Goal: Task Accomplishment & Management: Use online tool/utility

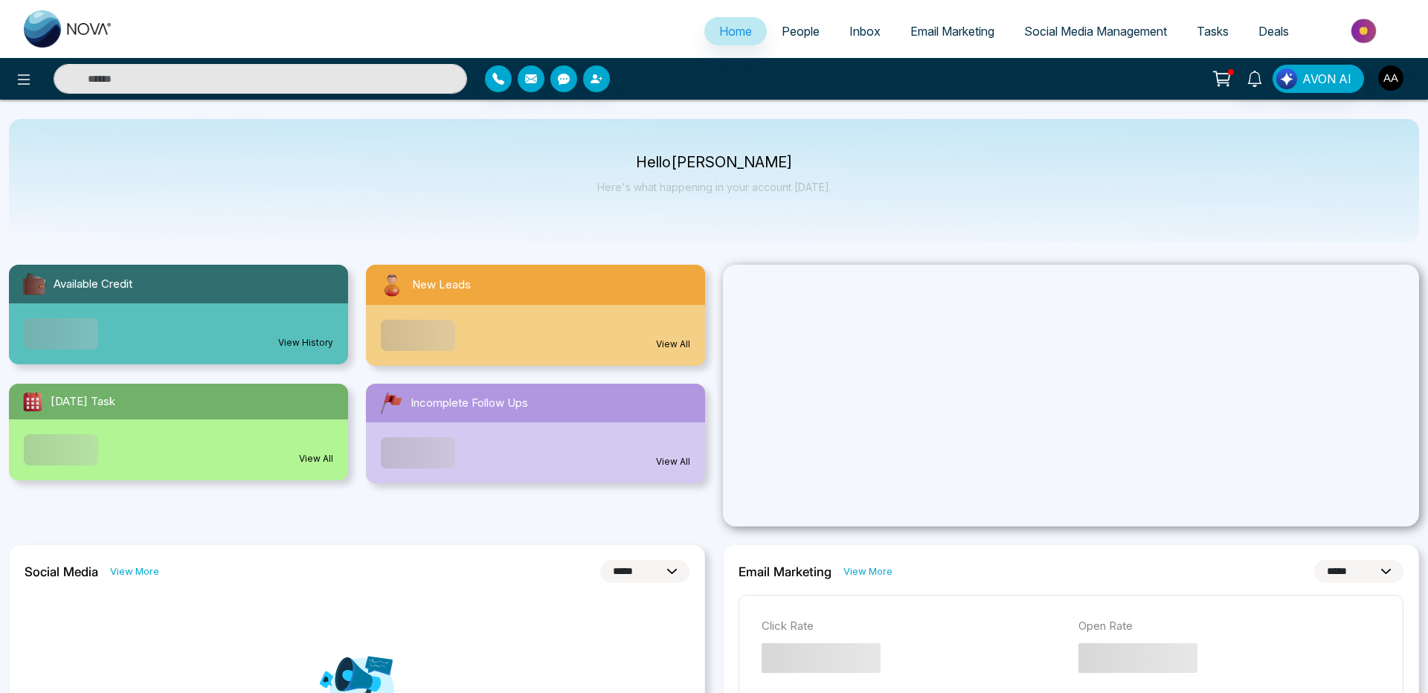
select select "*"
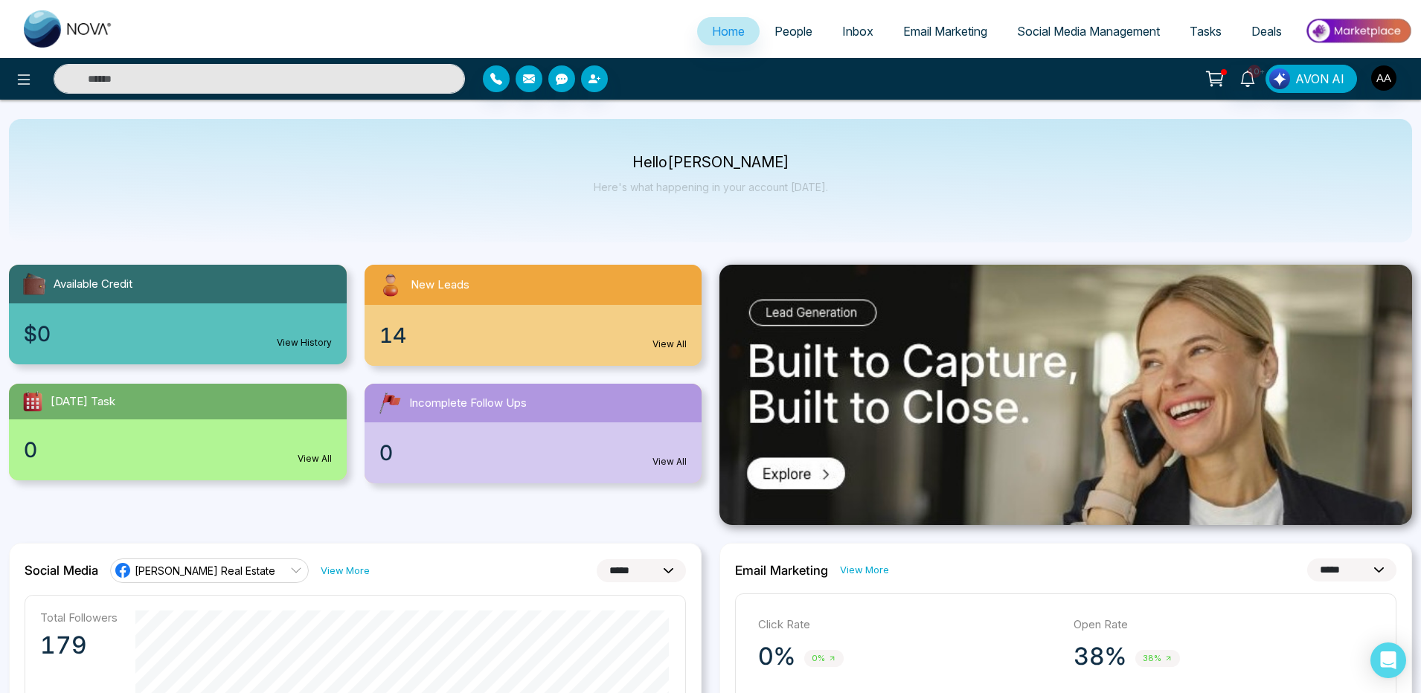
click at [928, 28] on span "Email Marketing" at bounding box center [945, 31] width 84 height 15
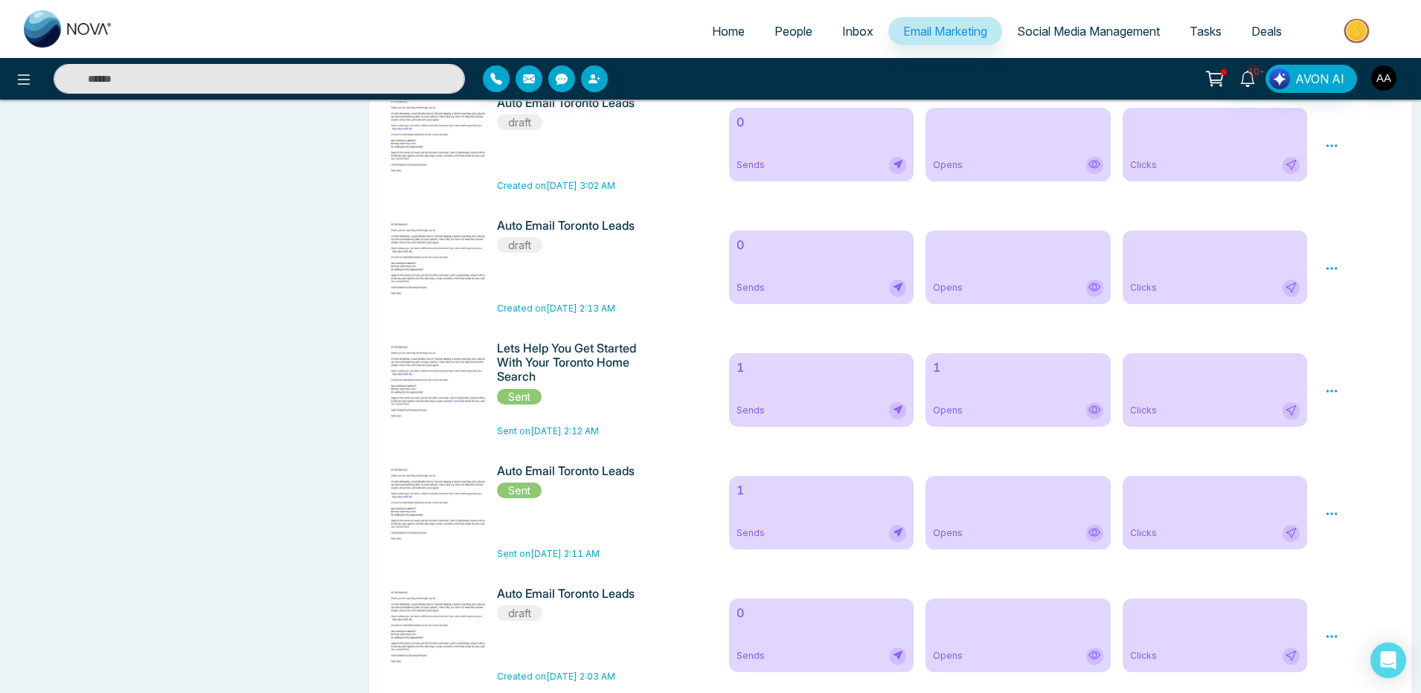
scroll to position [787, 0]
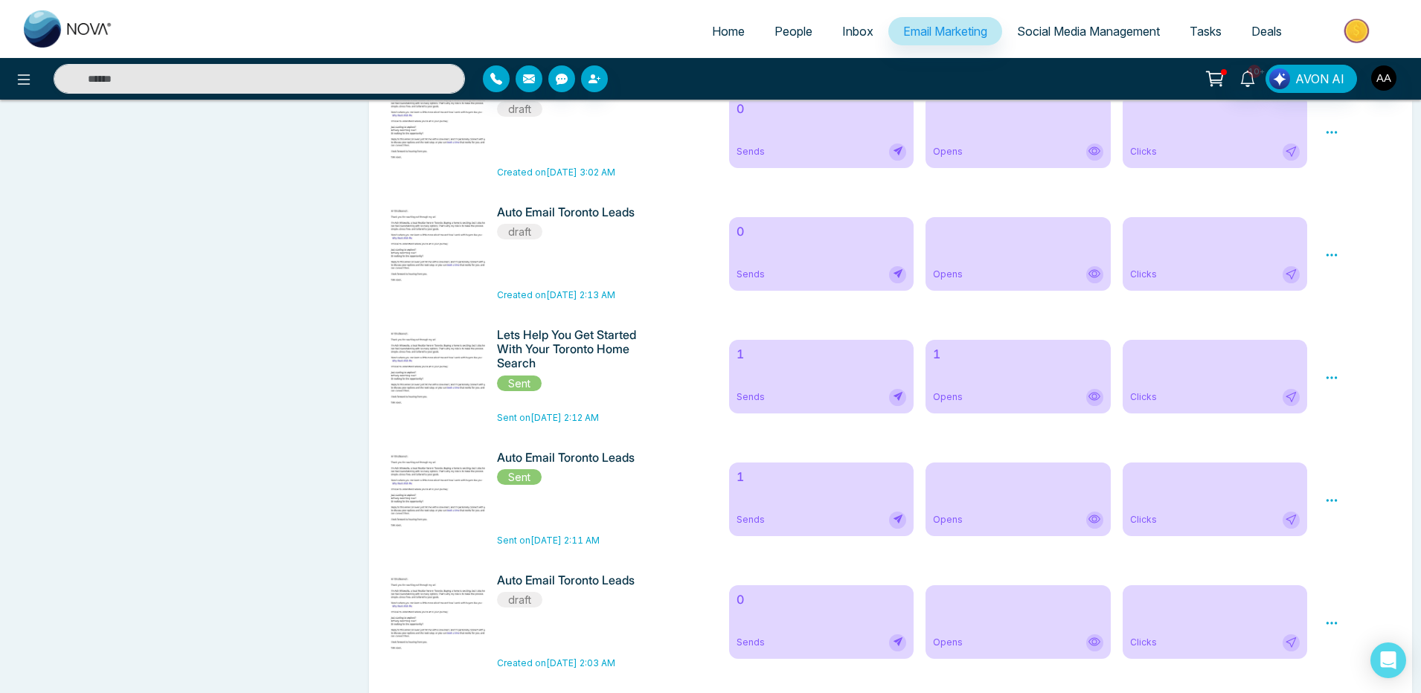
click at [752, 516] on div "1 Sends" at bounding box center [821, 500] width 185 height 74
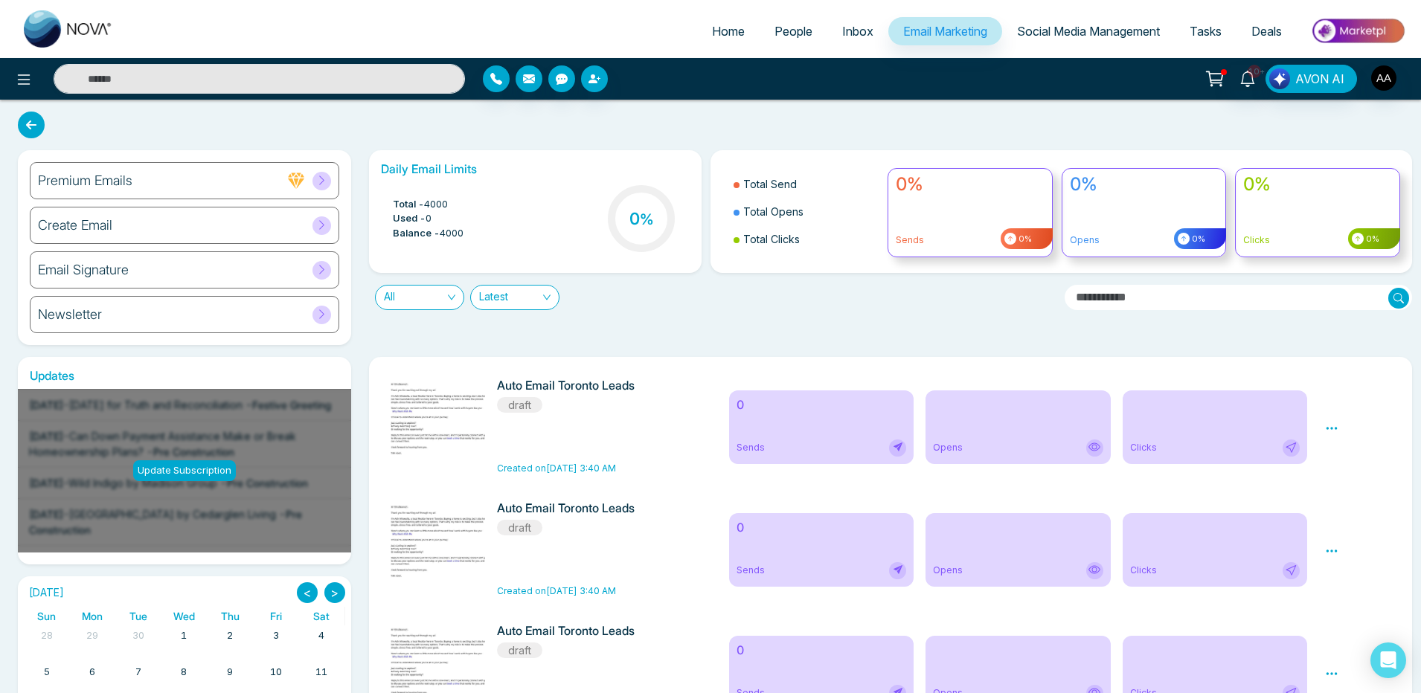
click at [192, 324] on div "Newsletter" at bounding box center [184, 314] width 309 height 37
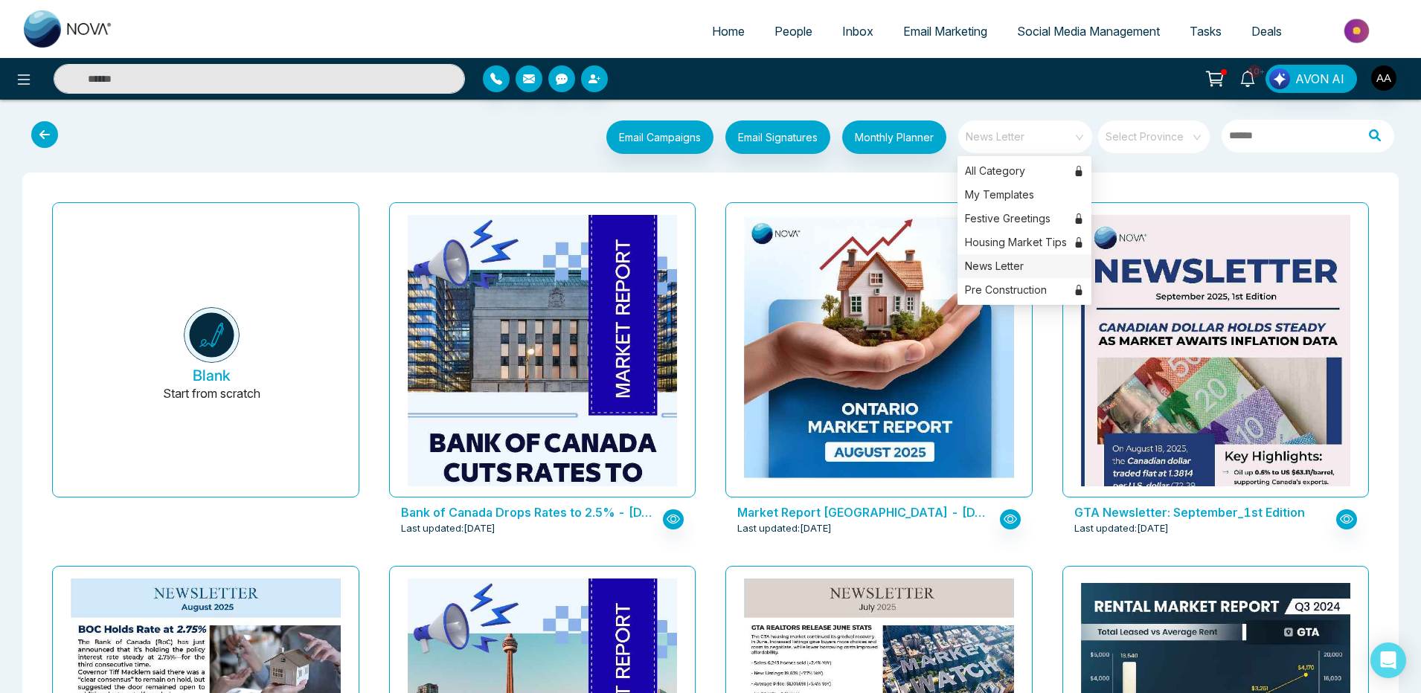
click at [1015, 147] on span "News Letter" at bounding box center [1025, 137] width 121 height 22
click at [1014, 193] on div "My Templates" at bounding box center [1024, 195] width 134 height 24
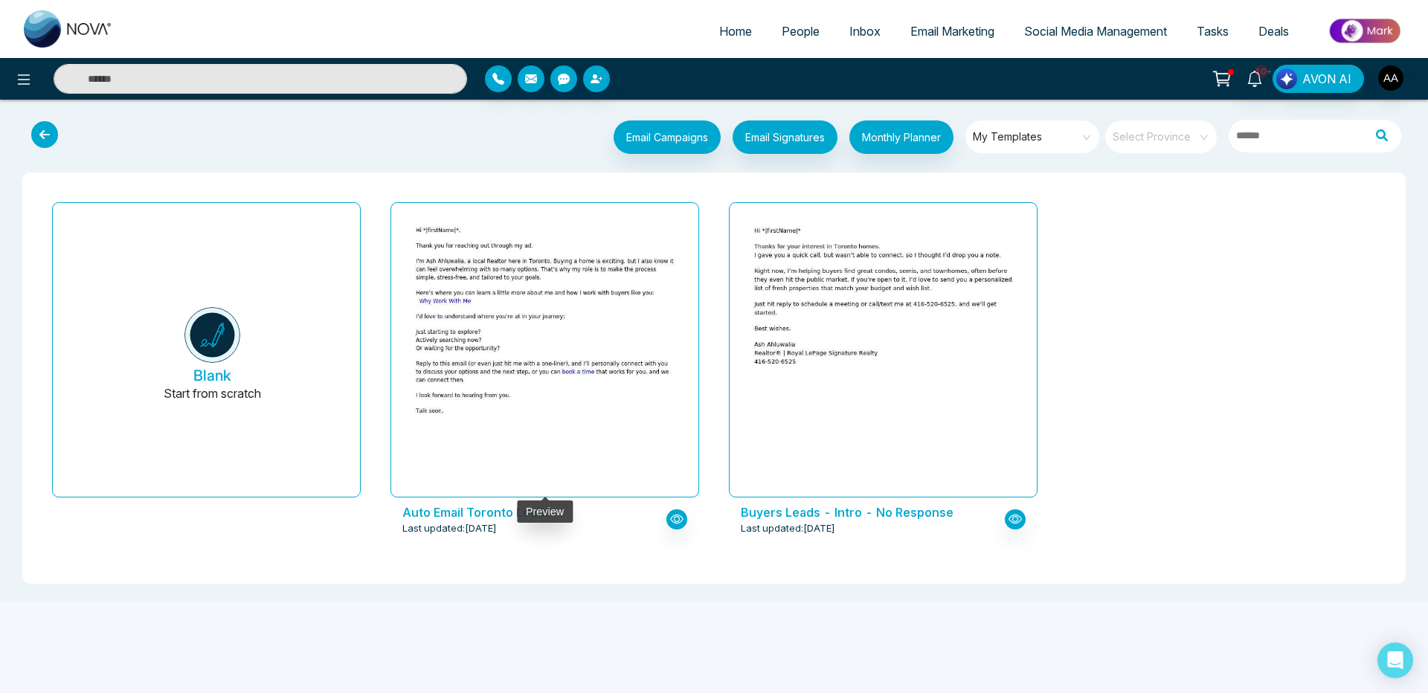
click at [597, 356] on img at bounding box center [545, 324] width 543 height 218
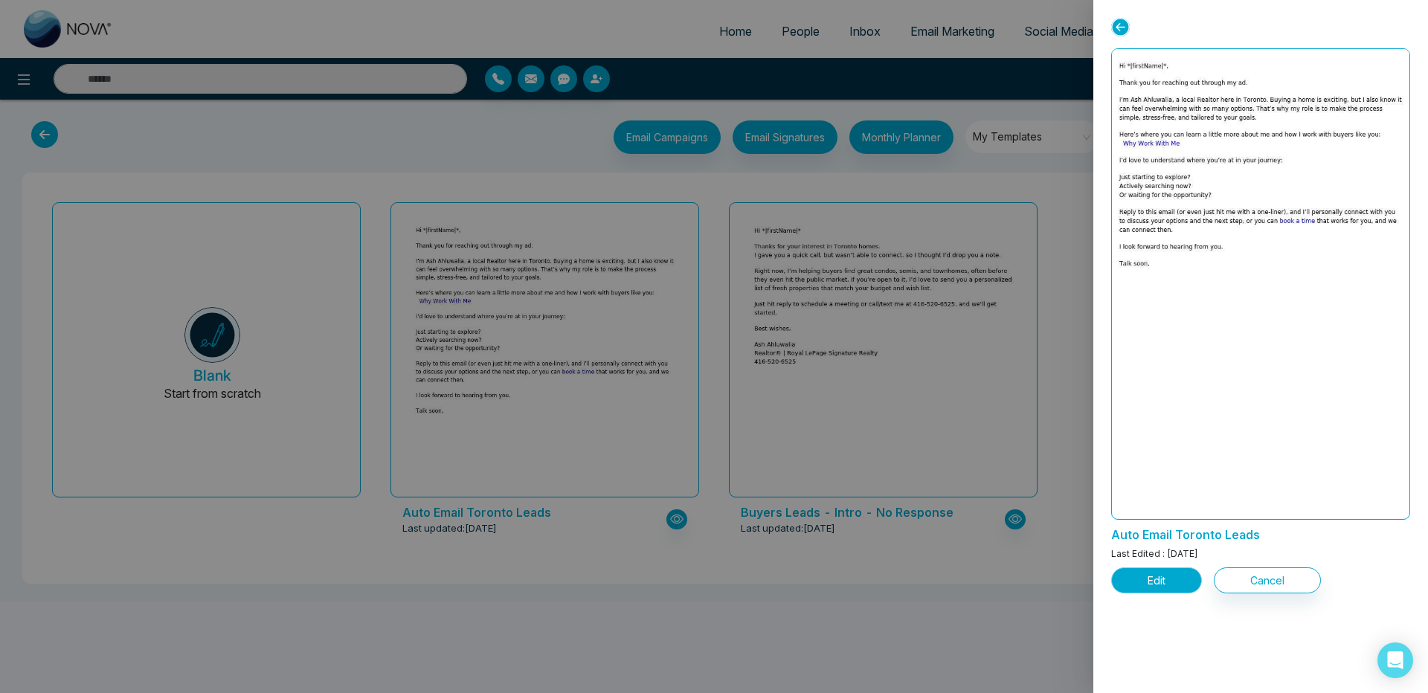
click at [1167, 579] on button "Edit" at bounding box center [1156, 581] width 91 height 26
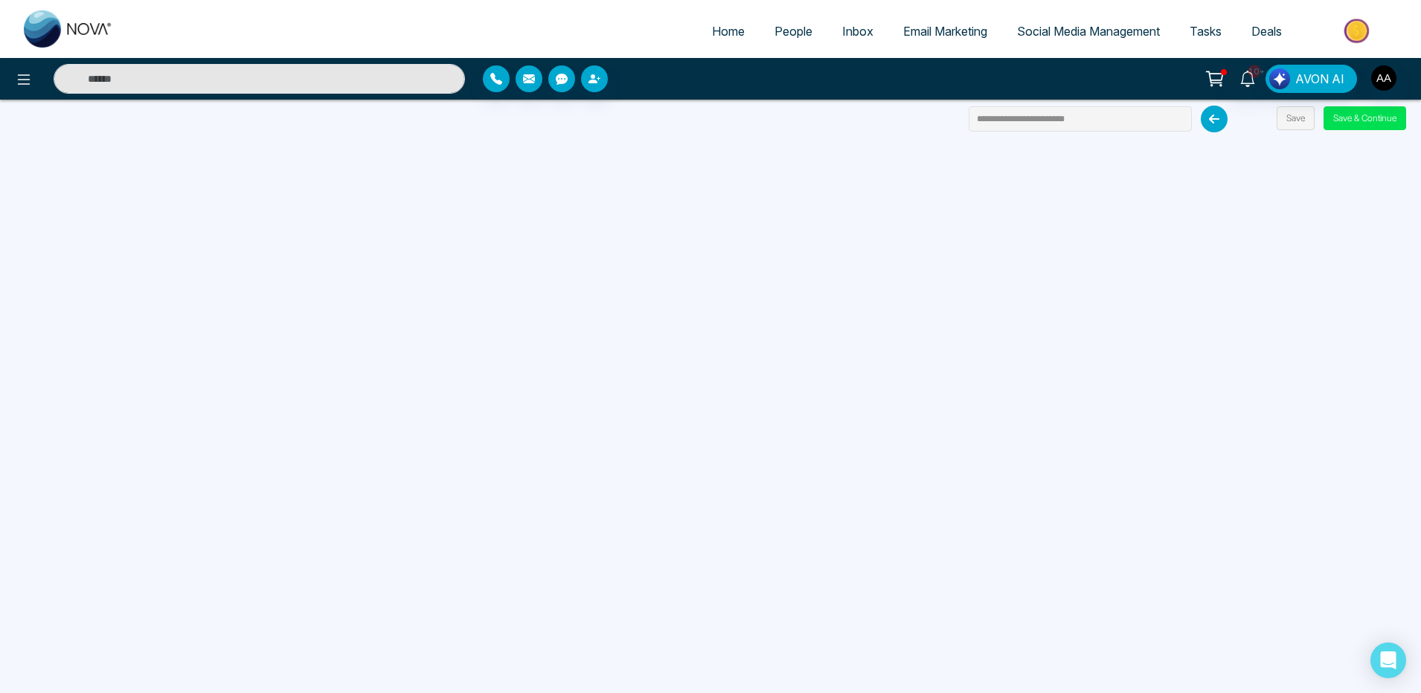
click at [730, 38] on span "Home" at bounding box center [728, 31] width 33 height 15
select select "*"
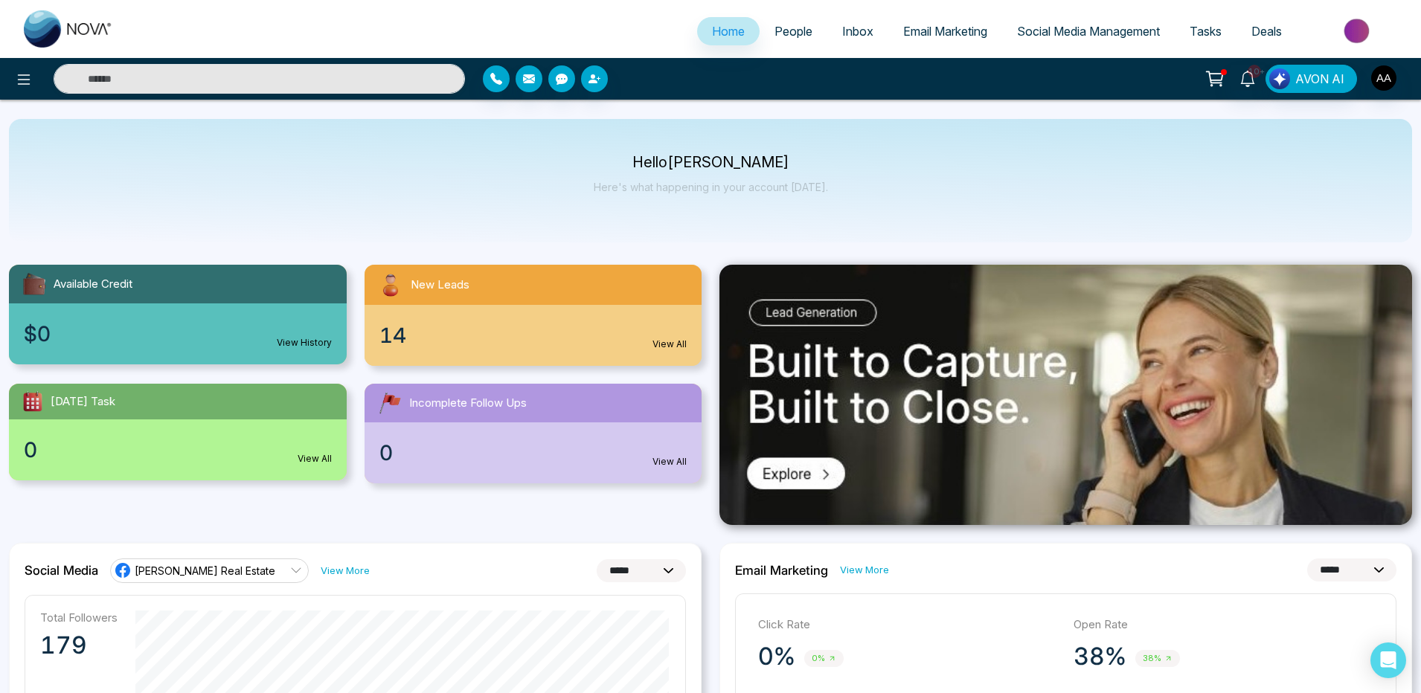
click at [774, 32] on span "People" at bounding box center [793, 31] width 38 height 15
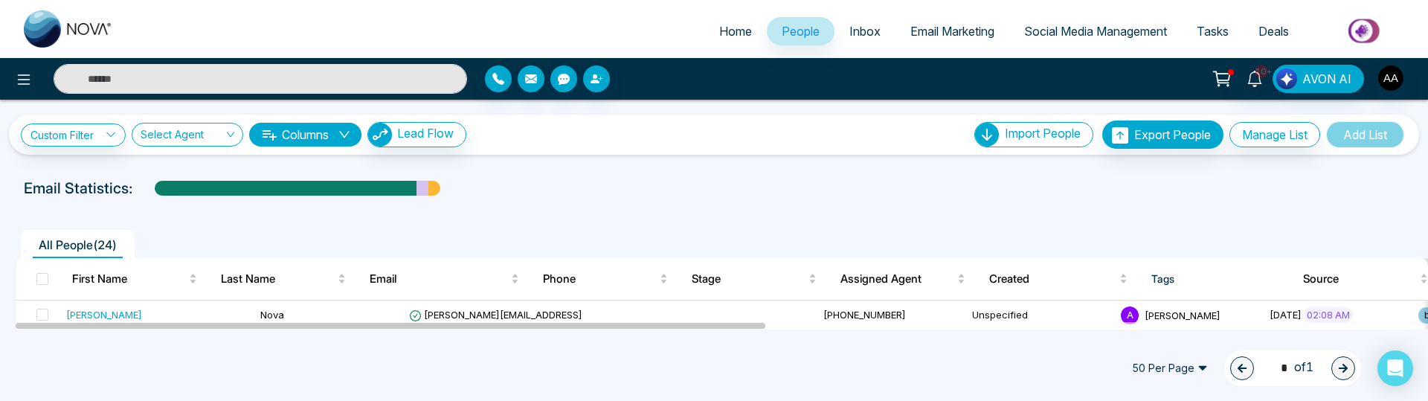
click at [974, 21] on link "Email Marketing" at bounding box center [953, 31] width 114 height 28
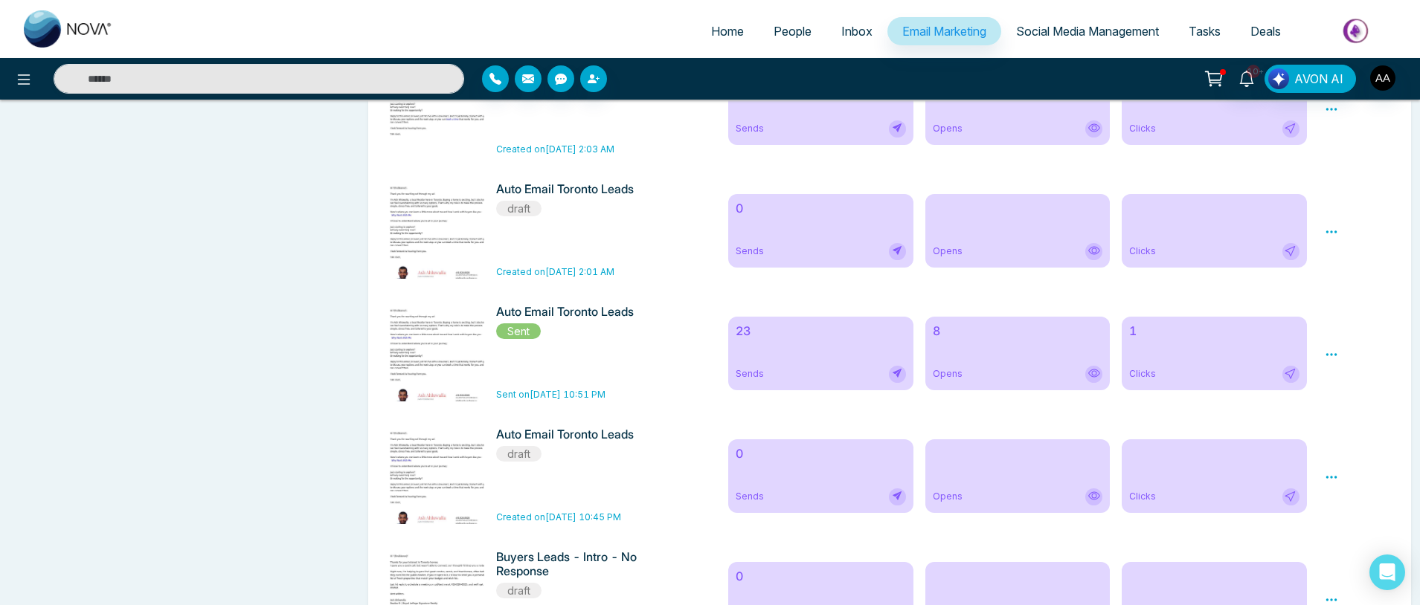
scroll to position [1424, 0]
click at [773, 371] on div "23 Sends" at bounding box center [820, 353] width 184 height 74
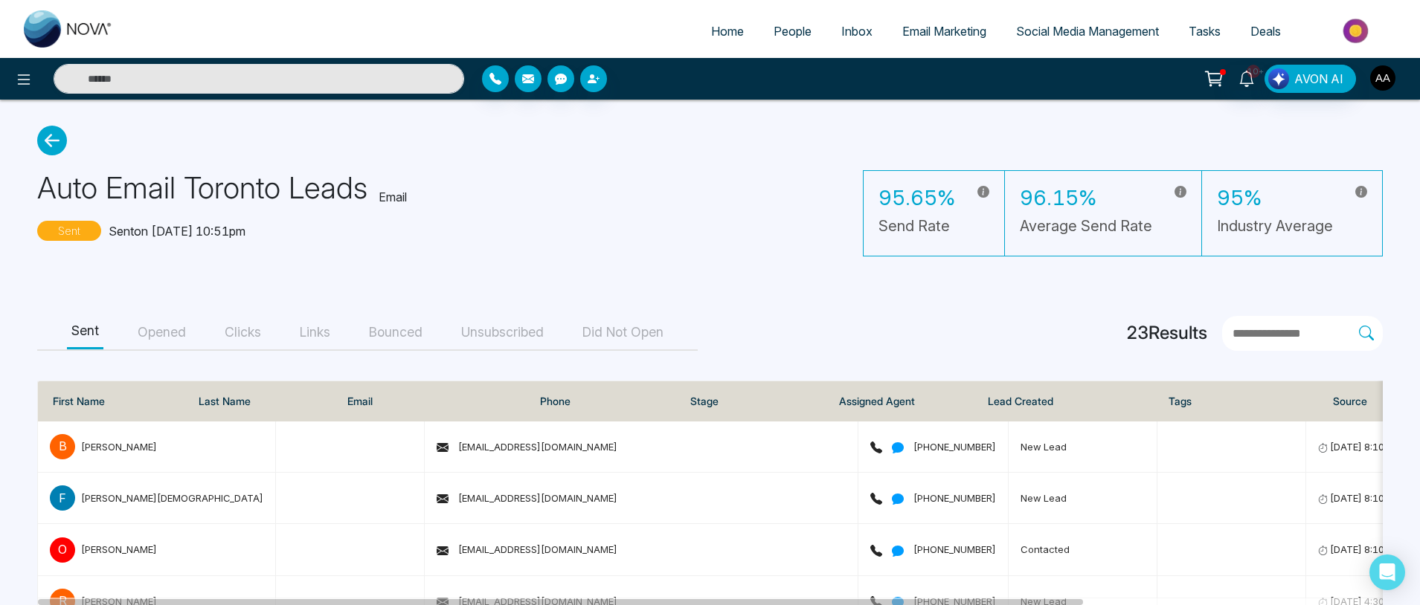
click at [1390, 74] on img "button" at bounding box center [1382, 77] width 25 height 25
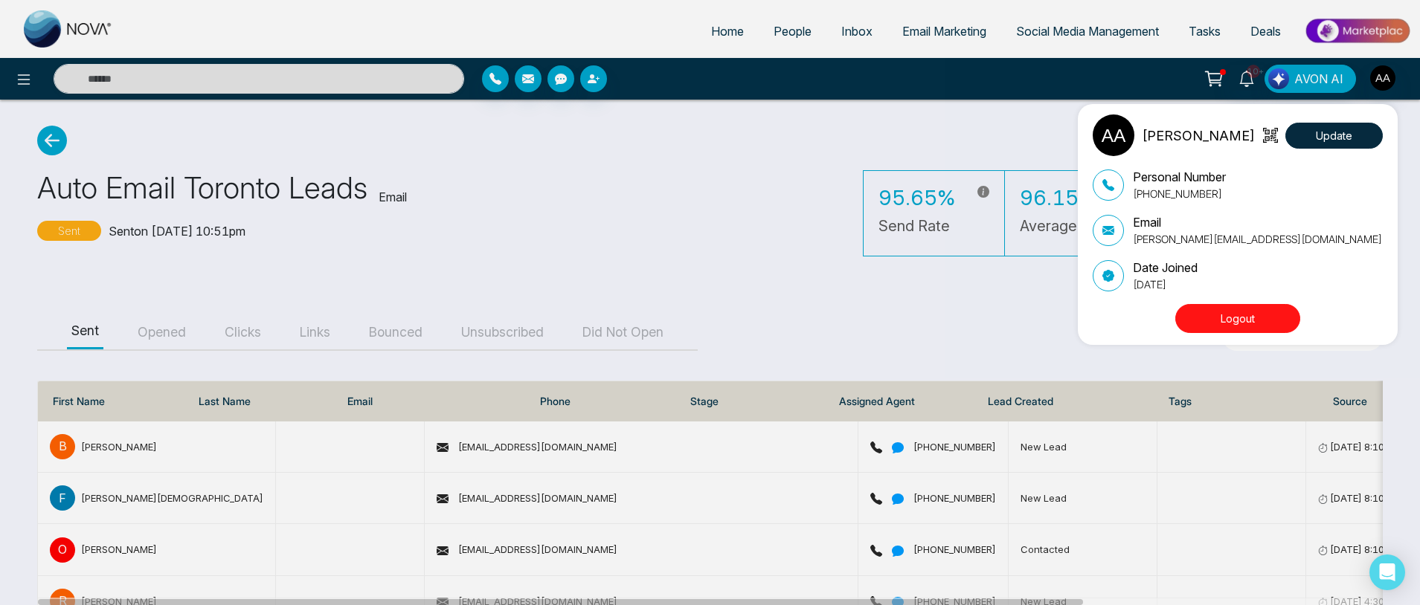
click at [1243, 329] on button "Logout" at bounding box center [1237, 318] width 125 height 29
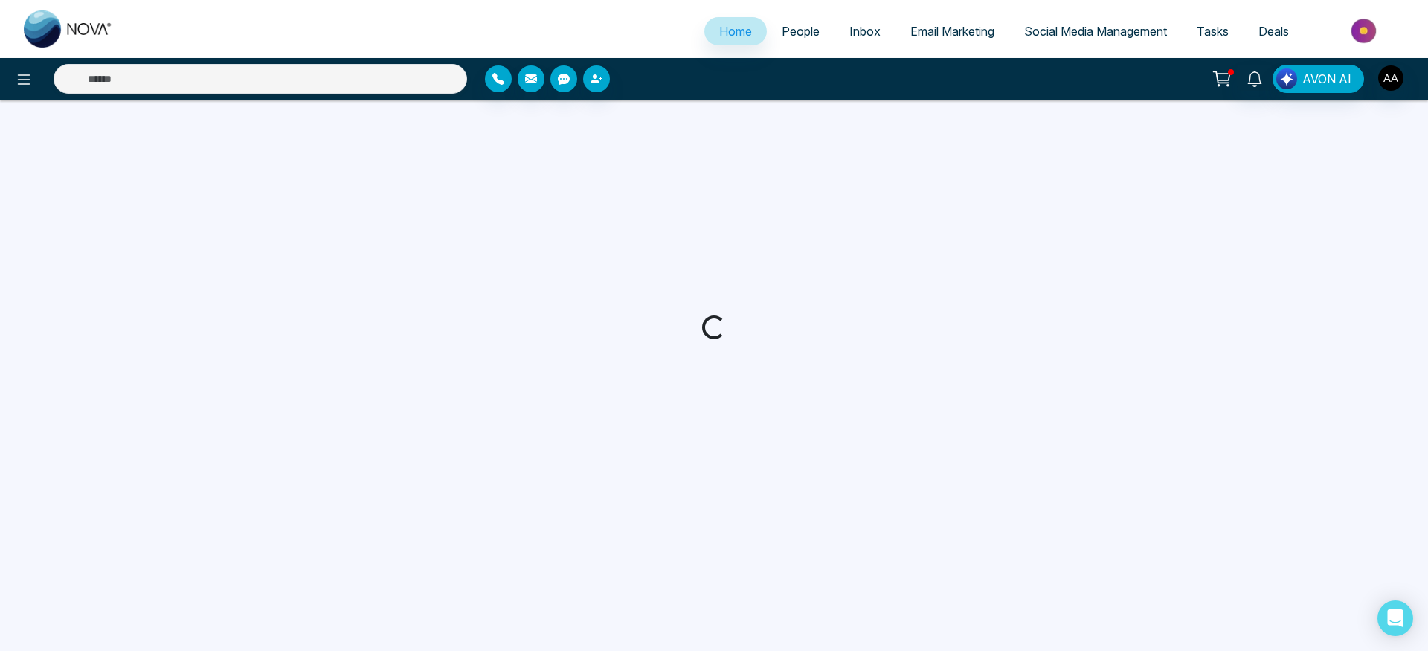
select select "*"
